Goal: Task Accomplishment & Management: Use online tool/utility

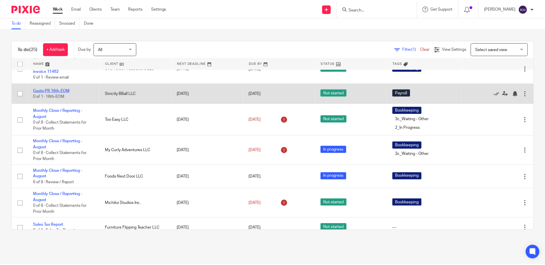
scroll to position [115, 0]
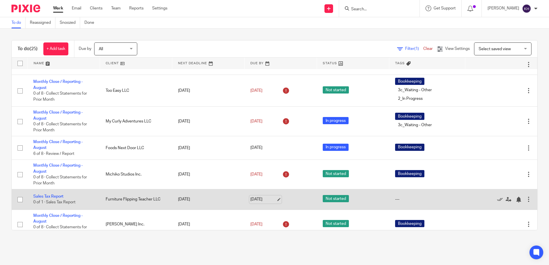
click at [262, 203] on link "[DATE]" at bounding box center [264, 200] width 26 height 6
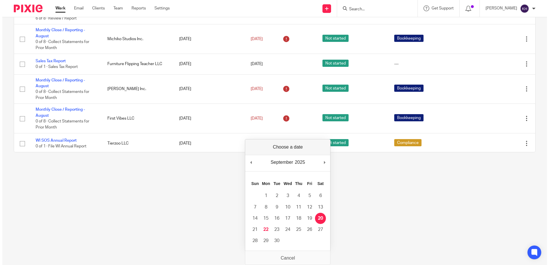
scroll to position [0, 0]
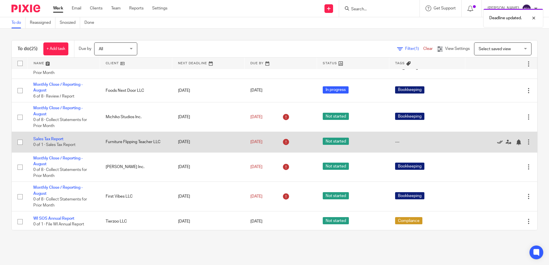
click at [497, 145] on icon at bounding box center [500, 143] width 6 height 6
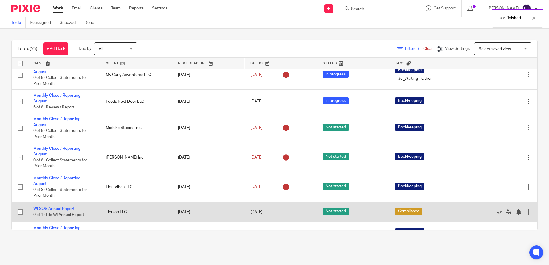
scroll to position [144, 0]
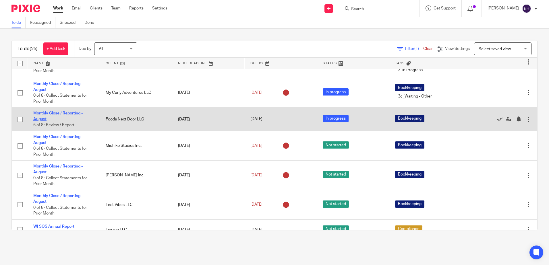
click at [58, 121] on link "Monthly Close / Reporting - August" at bounding box center [57, 116] width 49 height 10
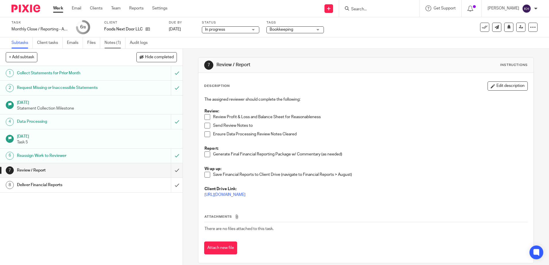
click at [107, 41] on link "Notes (1)" at bounding box center [115, 42] width 21 height 11
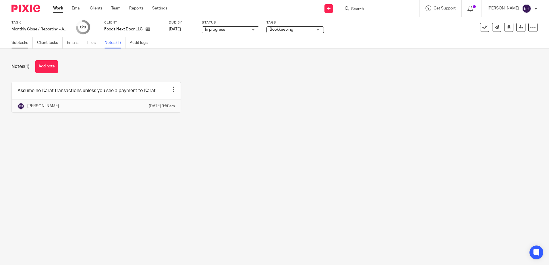
click at [19, 41] on link "Subtasks" at bounding box center [21, 42] width 21 height 11
